Goal: Find specific page/section: Find specific page/section

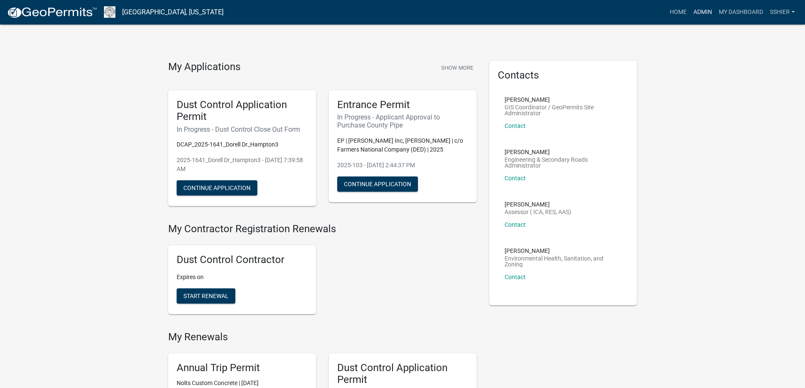
click at [712, 15] on link "Admin" at bounding box center [702, 12] width 25 height 16
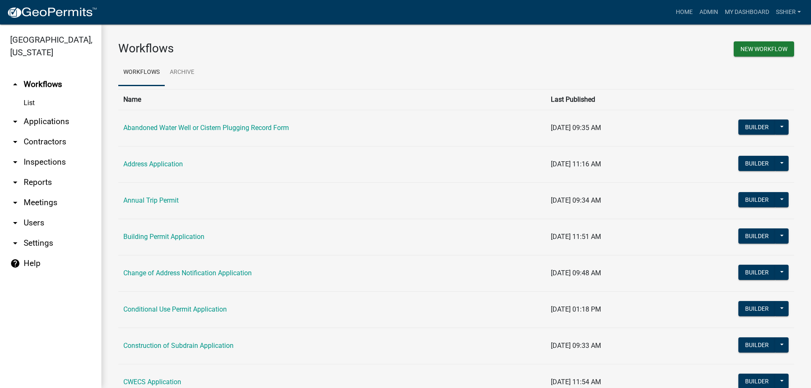
click at [42, 112] on link "arrow_drop_down Applications" at bounding box center [50, 122] width 101 height 20
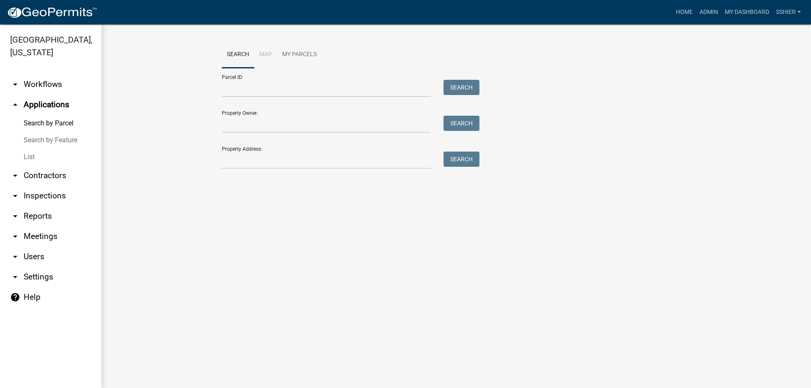
drag, startPoint x: 27, startPoint y: 144, endPoint x: 73, endPoint y: 148, distance: 45.4
click at [29, 149] on link "List" at bounding box center [50, 157] width 101 height 17
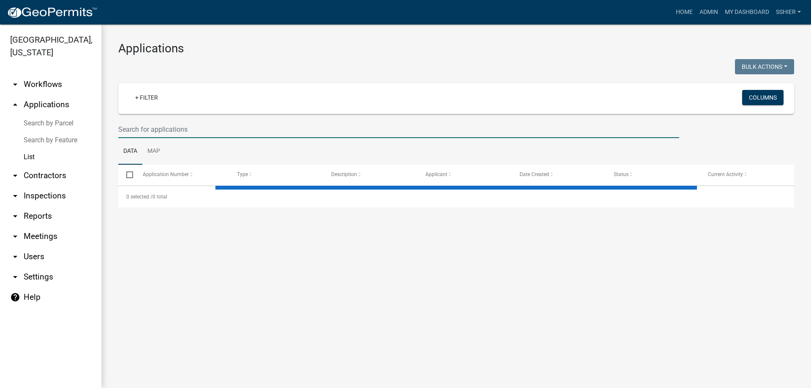
click at [146, 131] on input "text" at bounding box center [398, 129] width 561 height 17
select select "3: 100"
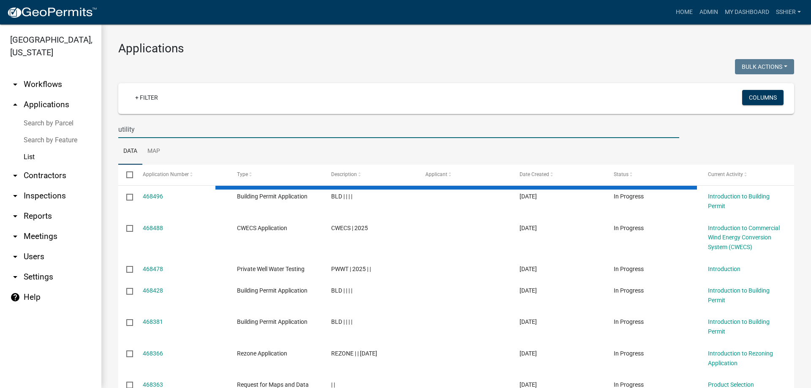
drag, startPoint x: 148, startPoint y: 129, endPoint x: 102, endPoint y: 126, distance: 45.7
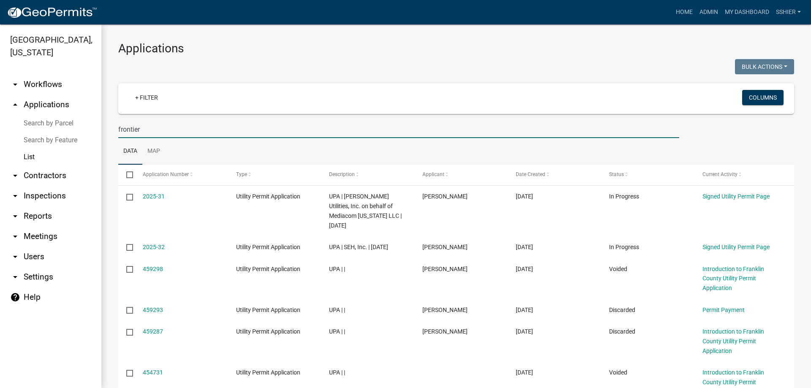
type input "frontier"
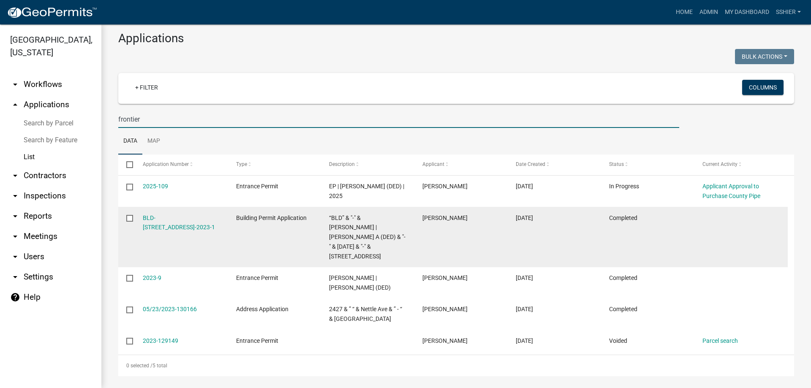
scroll to position [15, 0]
